Goal: Task Accomplishment & Management: Complete application form

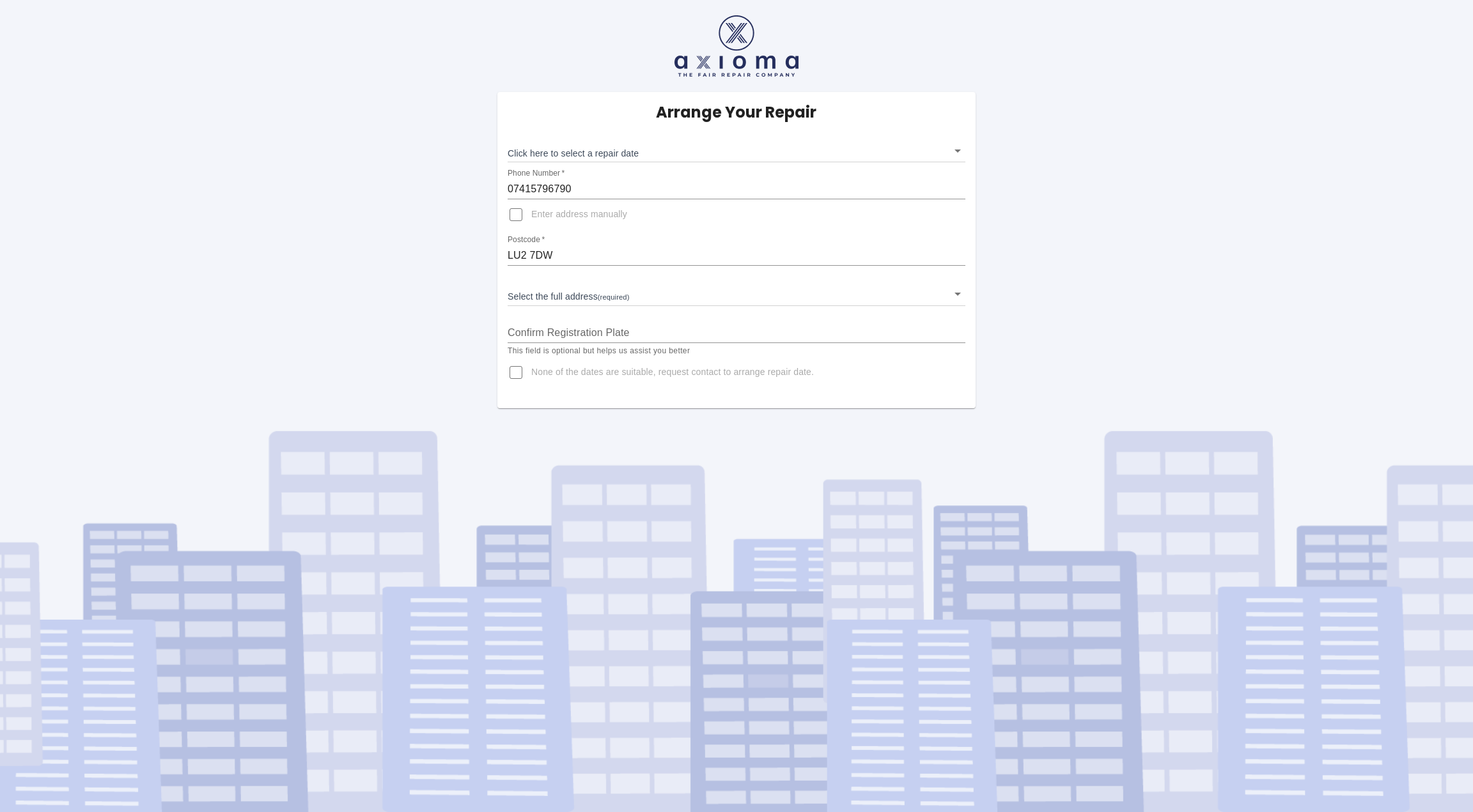
click at [656, 155] on body "Arrange Your Repair Click here to select a repair date ​ Phone Number   * 07415…" at bounding box center [736, 406] width 1473 height 812
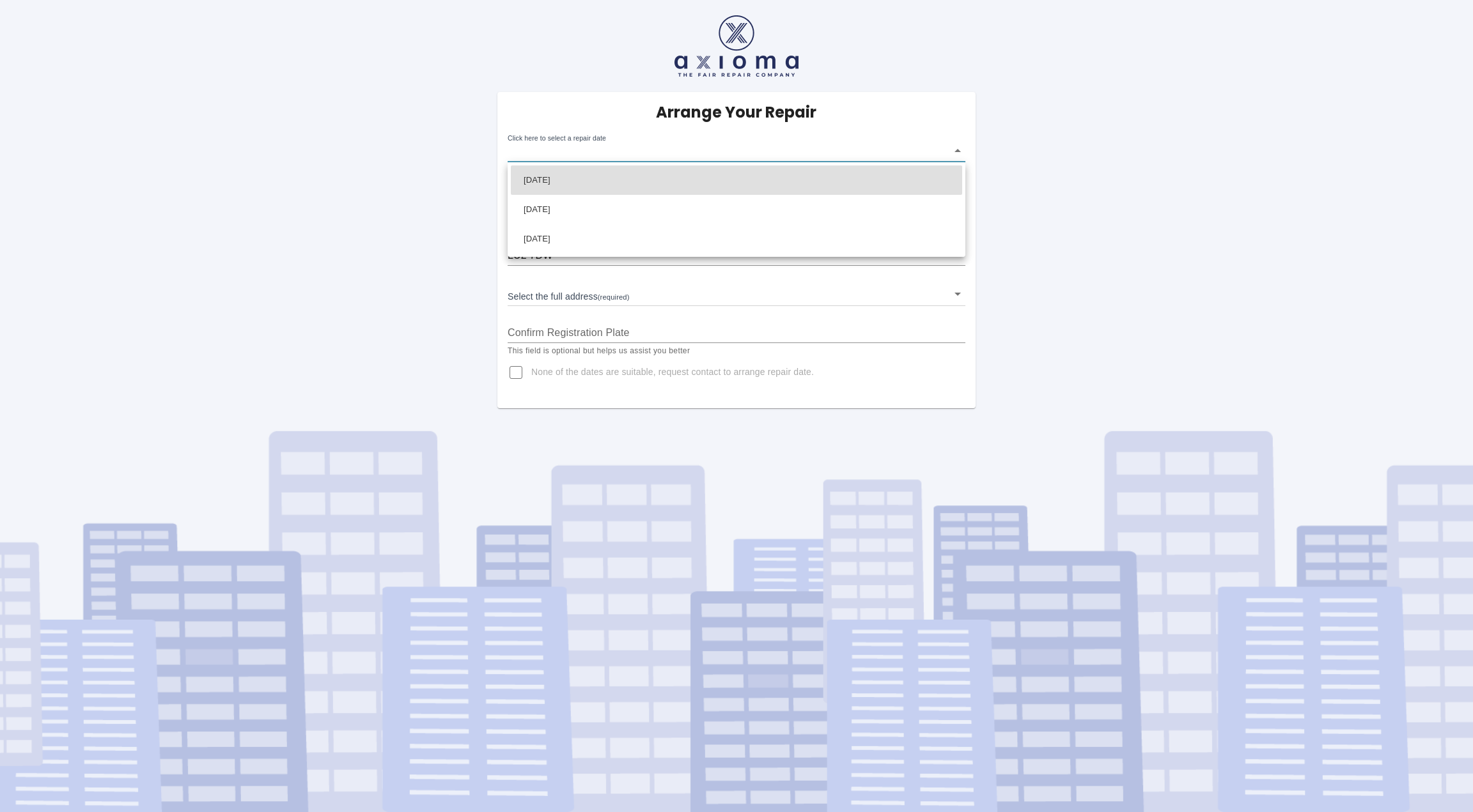
click at [693, 383] on div at bounding box center [736, 406] width 1473 height 812
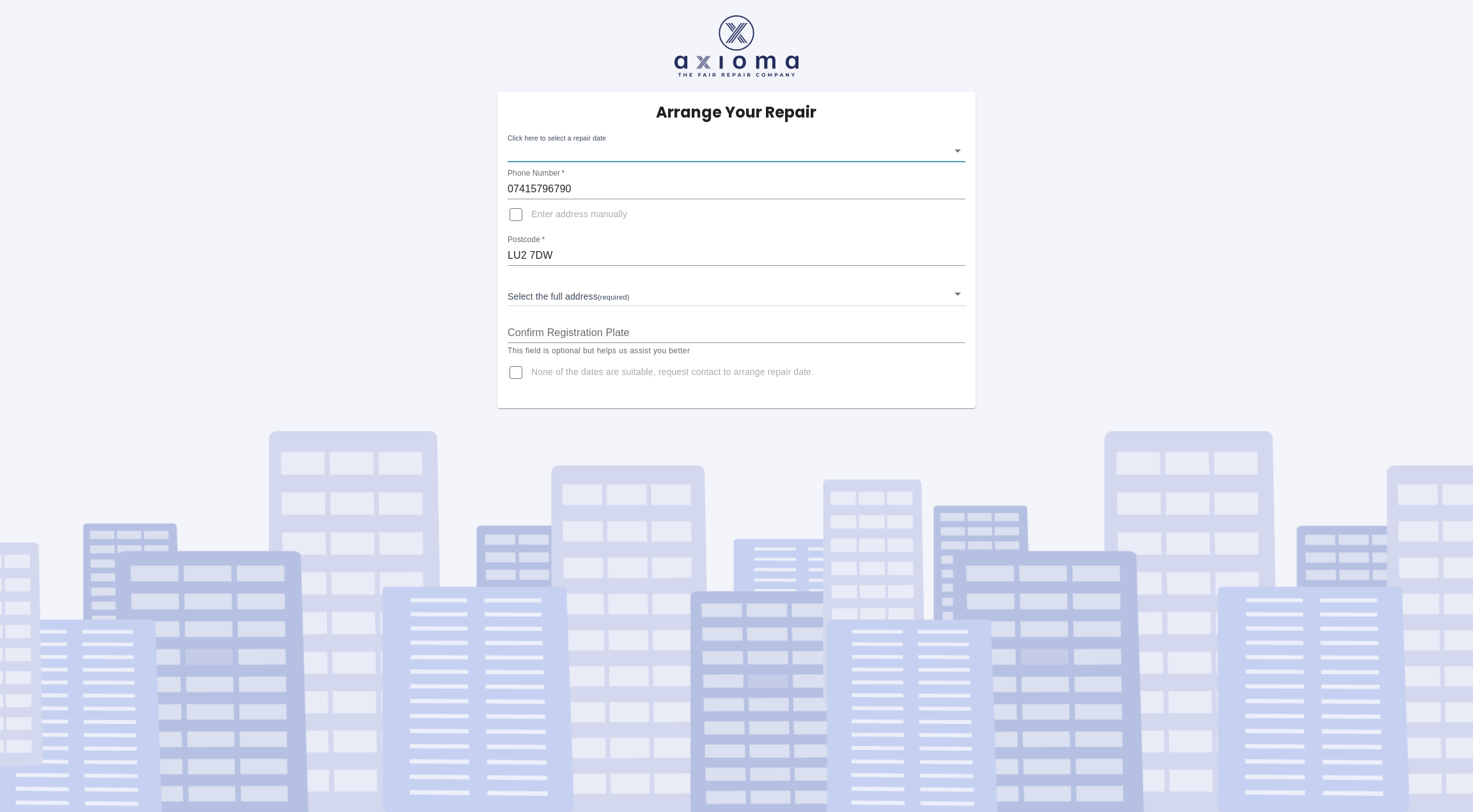
click at [519, 375] on input "None of the dates are suitable, request contact to arrange repair date." at bounding box center [516, 372] width 31 height 31
checkbox input "true"
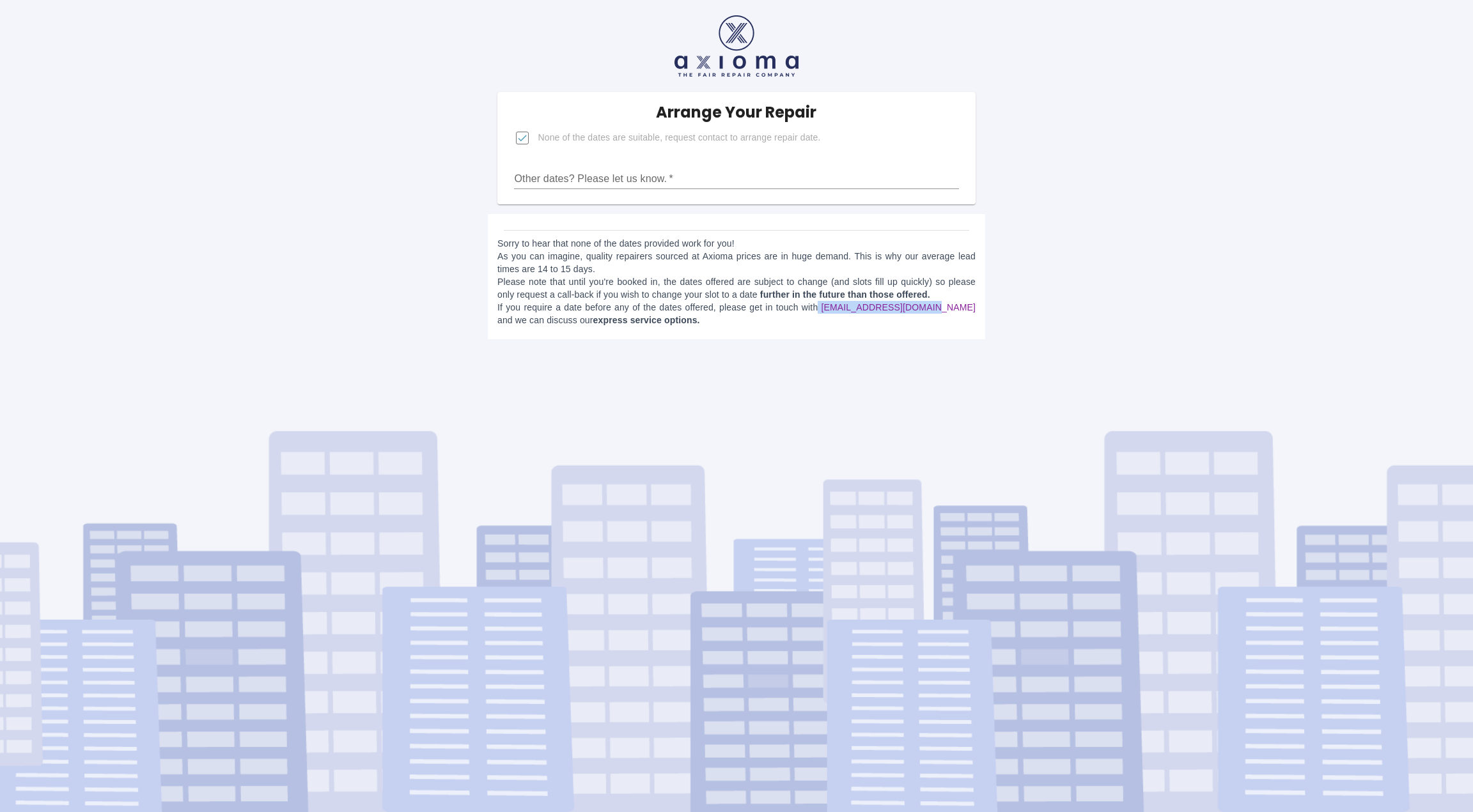
drag, startPoint x: 819, startPoint y: 310, endPoint x: 922, endPoint y: 306, distance: 103.1
click at [922, 306] on p "Sorry to hear that none of the dates provided work for you! As you can imagine,…" at bounding box center [736, 282] width 478 height 90
copy p "[EMAIL_ADDRESS][DOMAIN_NAME]"
click at [931, 320] on p "Sorry to hear that none of the dates provided work for you! As you can imagine,…" at bounding box center [736, 282] width 478 height 90
click at [705, 179] on input "Other dates? Please let us know.   *" at bounding box center [736, 178] width 444 height 20
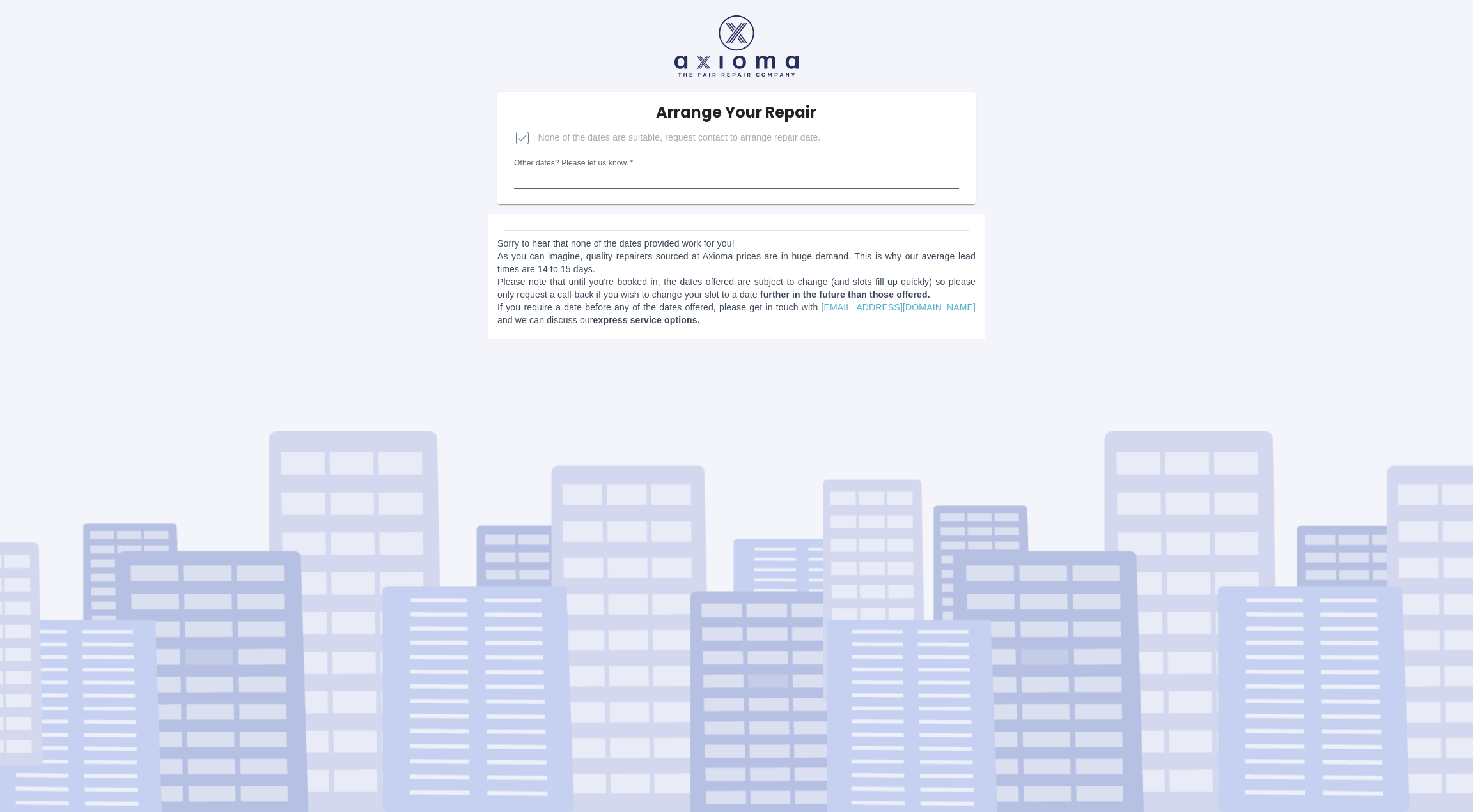
click at [682, 181] on input "Other dates? Please let us know.   *" at bounding box center [736, 178] width 444 height 20
click at [670, 178] on input "Other dates? Please let us know.   *" at bounding box center [736, 178] width 444 height 20
click at [665, 179] on input "Other dates? Please let us know.   *" at bounding box center [736, 178] width 444 height 20
click at [665, 178] on input "Other dates? Please let us know.   *" at bounding box center [736, 178] width 444 height 20
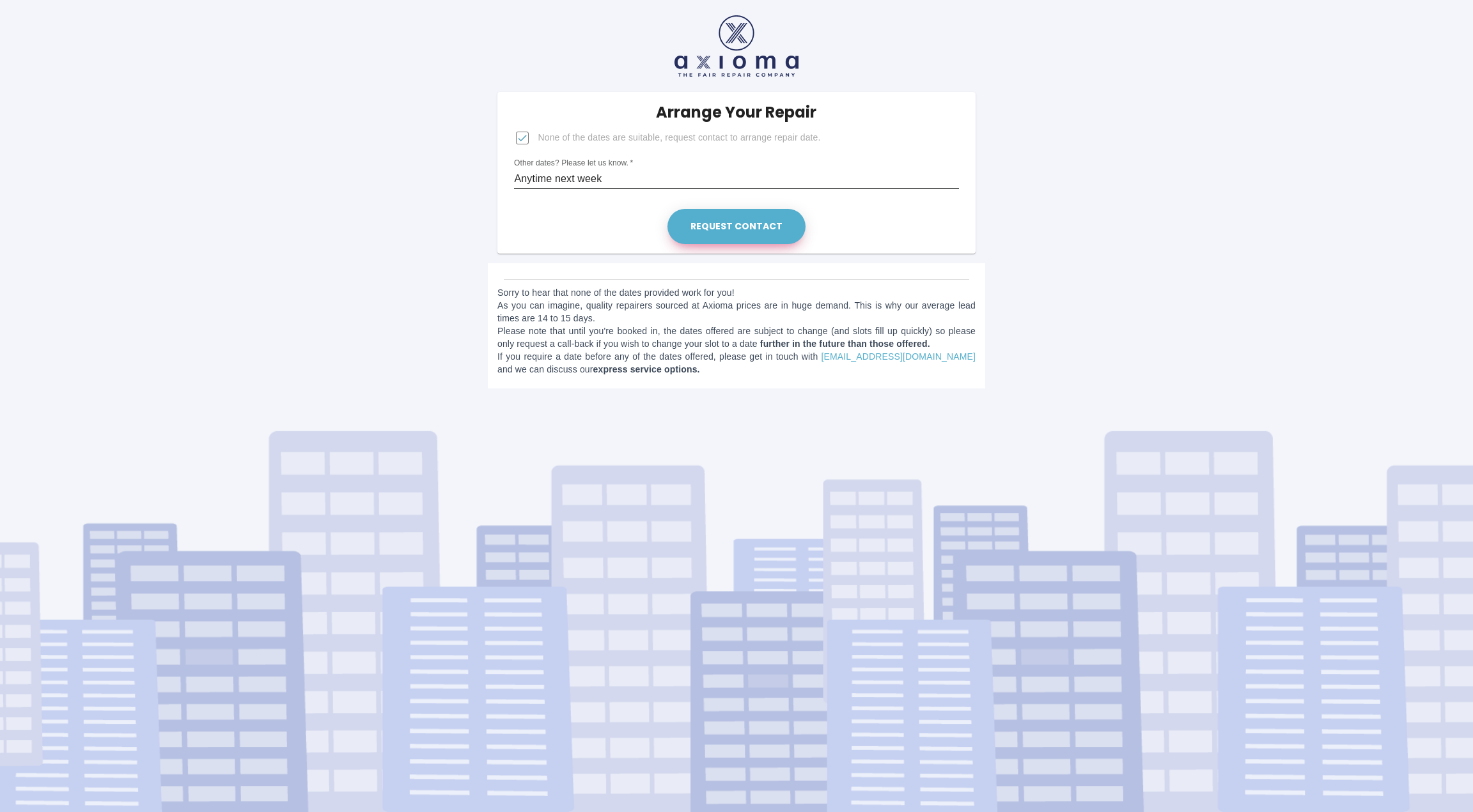
type input "Anytime next week"
click at [716, 228] on button "Request contact" at bounding box center [736, 227] width 138 height 35
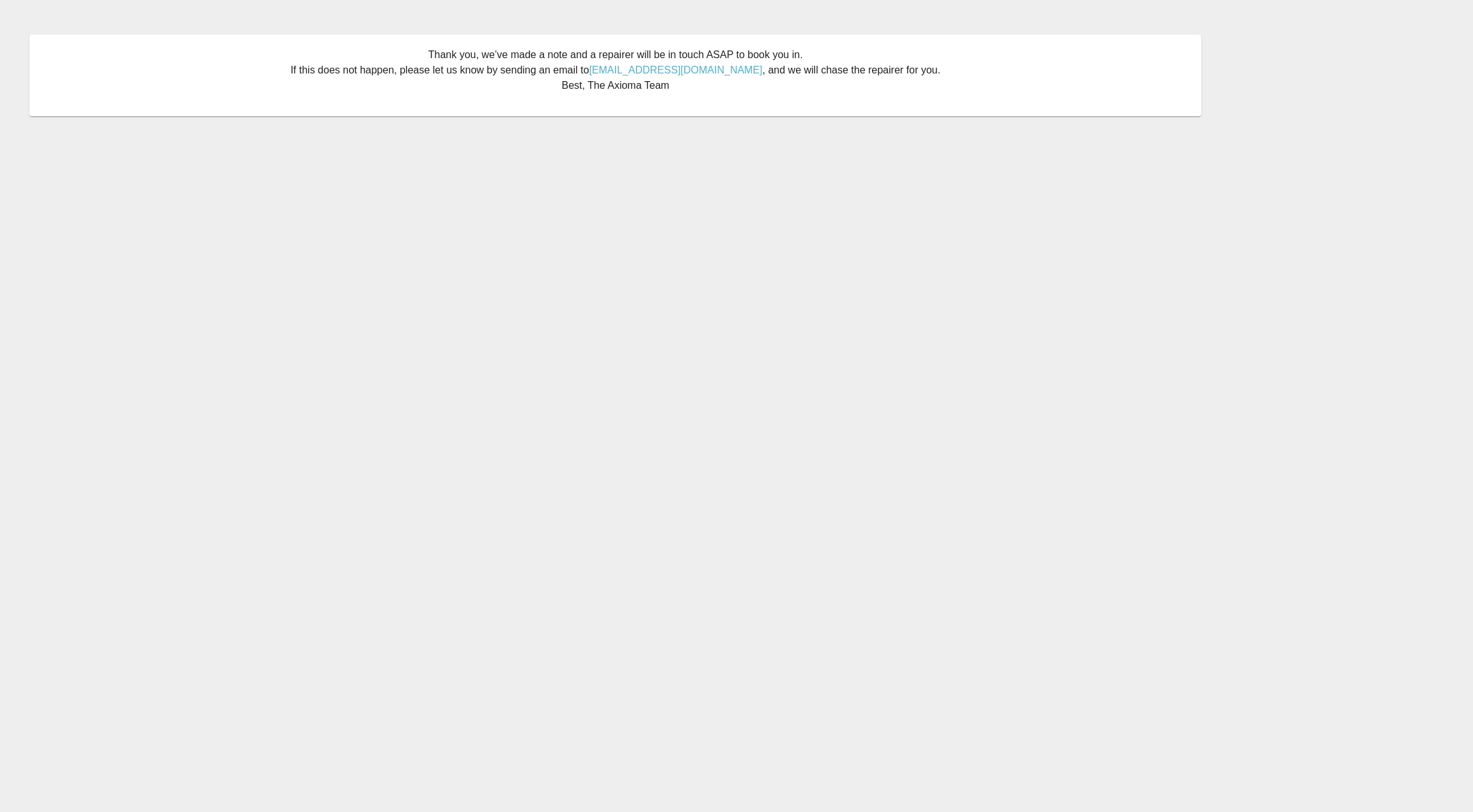
click at [631, 222] on main "Thank you, we’ve made a note and a repairer will be in touch ASAP to book you i…" at bounding box center [736, 406] width 1473 height 812
